Goal: Task Accomplishment & Management: Use online tool/utility

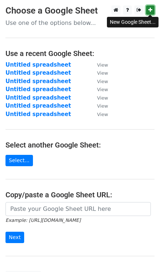
click at [150, 10] on icon at bounding box center [151, 9] width 4 height 5
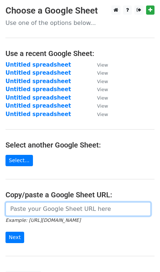
click at [31, 204] on input "url" at bounding box center [79, 209] width 146 height 14
paste input "https://docs.google.com/spreadsheets/d/1DX5CKJEK8QUcIV5wkffHPR8BbfztRkk-pTS3rSm…"
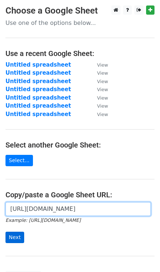
type input "https://docs.google.com/spreadsheets/d/1DX5CKJEK8QUcIV5wkffHPR8BbfztRkk-pTS3rSm…"
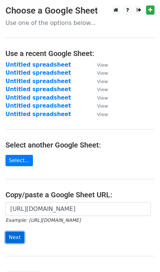
scroll to position [0, 0]
click at [15, 241] on input "Next" at bounding box center [15, 237] width 19 height 11
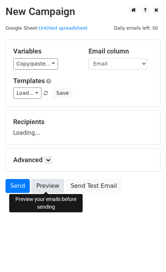
click at [40, 187] on link "Preview" at bounding box center [48, 186] width 32 height 14
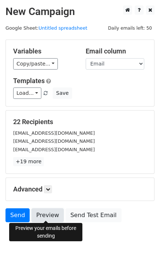
click at [42, 215] on link "Preview" at bounding box center [48, 216] width 32 height 14
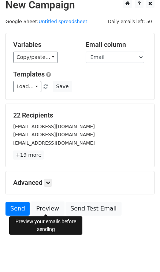
scroll to position [11, 0]
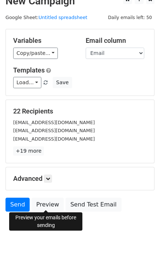
click at [21, 61] on div "Variables Copy/paste... {{Name}} {{Email}} Email column Name Email Templates Lo…" at bounding box center [80, 62] width 149 height 66
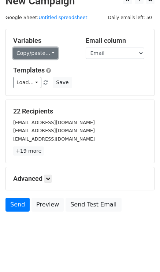
click at [27, 55] on link "Copy/paste..." at bounding box center [35, 53] width 45 height 11
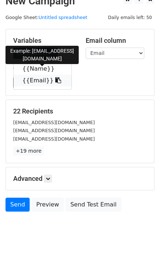
click at [34, 78] on link "{{Email}}" at bounding box center [43, 81] width 58 height 12
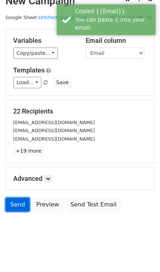
click at [21, 200] on link "Send" at bounding box center [18, 205] width 24 height 14
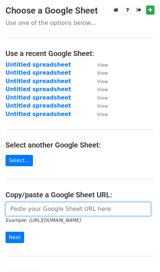
click at [39, 209] on input "url" at bounding box center [79, 209] width 146 height 14
paste input "https://docs.google.com/spreadsheets/d/1DX5CKJEK8QUcIV5wkffHPR8BbfztRkk-pTS3rSm…"
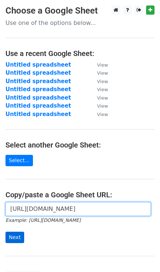
type input "https://docs.google.com/spreadsheets/d/1DX5CKJEK8QUcIV5wkffHPR8BbfztRkk-pTS3rSm…"
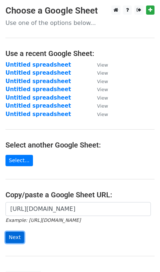
scroll to position [0, 0]
click at [17, 236] on input "Next" at bounding box center [15, 237] width 19 height 11
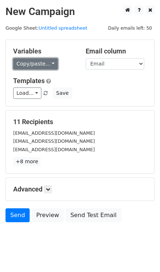
click at [28, 66] on link "Copy/paste..." at bounding box center [35, 63] width 45 height 11
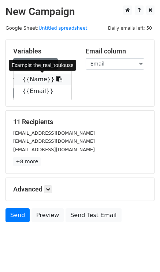
click at [33, 77] on link "{{Name}}" at bounding box center [43, 80] width 58 height 12
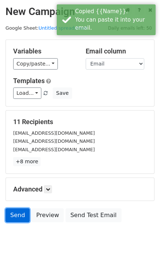
click at [13, 216] on link "Send" at bounding box center [18, 216] width 24 height 14
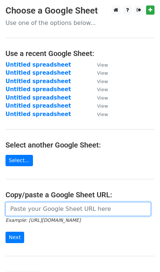
click at [16, 215] on input "url" at bounding box center [79, 209] width 146 height 14
paste input "https://docs.google.com/spreadsheets/d/1DX5CKJEK8QUcIV5wkffHPR8BbfztRkk-pTS3rSm…"
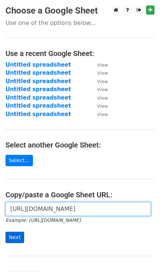
type input "https://docs.google.com/spreadsheets/d/1DX5CKJEK8QUcIV5wkffHPR8BbfztRkk-pTS3rSm…"
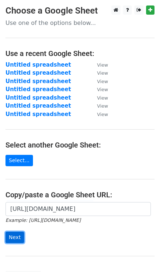
click at [16, 235] on input "Next" at bounding box center [15, 237] width 19 height 11
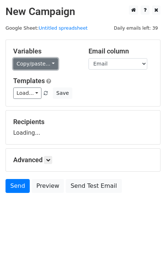
click at [29, 65] on link "Copy/paste..." at bounding box center [35, 63] width 45 height 11
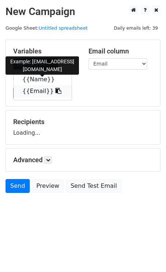
click at [39, 90] on link "{{Email}}" at bounding box center [43, 91] width 58 height 12
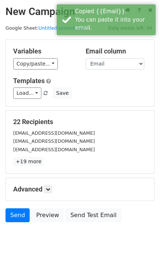
scroll to position [11, 0]
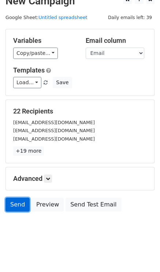
click at [21, 204] on link "Send" at bounding box center [18, 205] width 24 height 14
